Goal: Find specific page/section: Find specific page/section

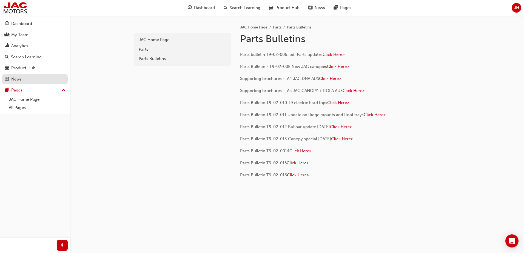
click at [20, 79] on div "News" at bounding box center [16, 79] width 10 height 6
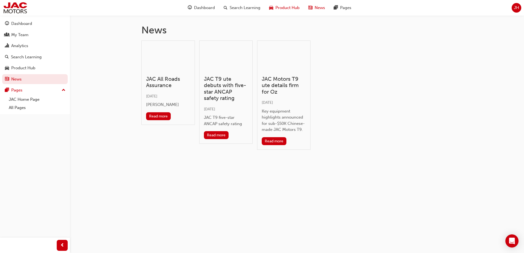
click at [294, 8] on span "Product Hub" at bounding box center [288, 8] width 24 height 6
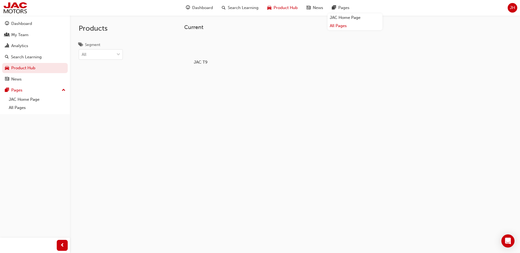
click at [341, 27] on link "All Pages" at bounding box center [355, 26] width 55 height 8
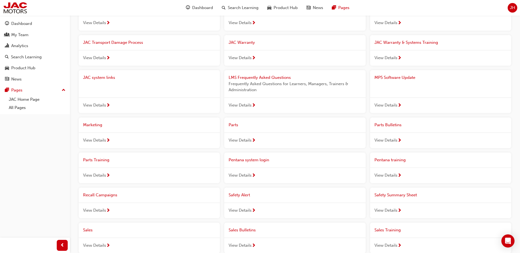
scroll to position [164, 0]
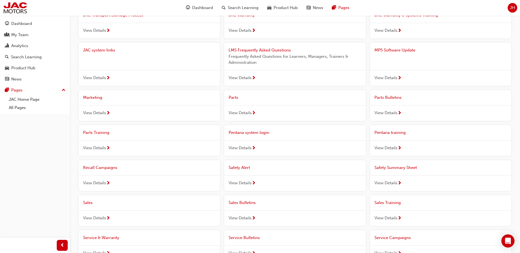
click at [241, 205] on span "Sales Bulletins" at bounding box center [242, 202] width 27 height 5
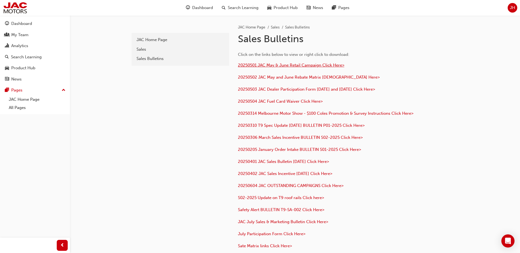
click at [296, 66] on span "20250501 JAC May & June Retail Campaign Click Here>" at bounding box center [291, 65] width 106 height 5
